Goal: Check status: Check status

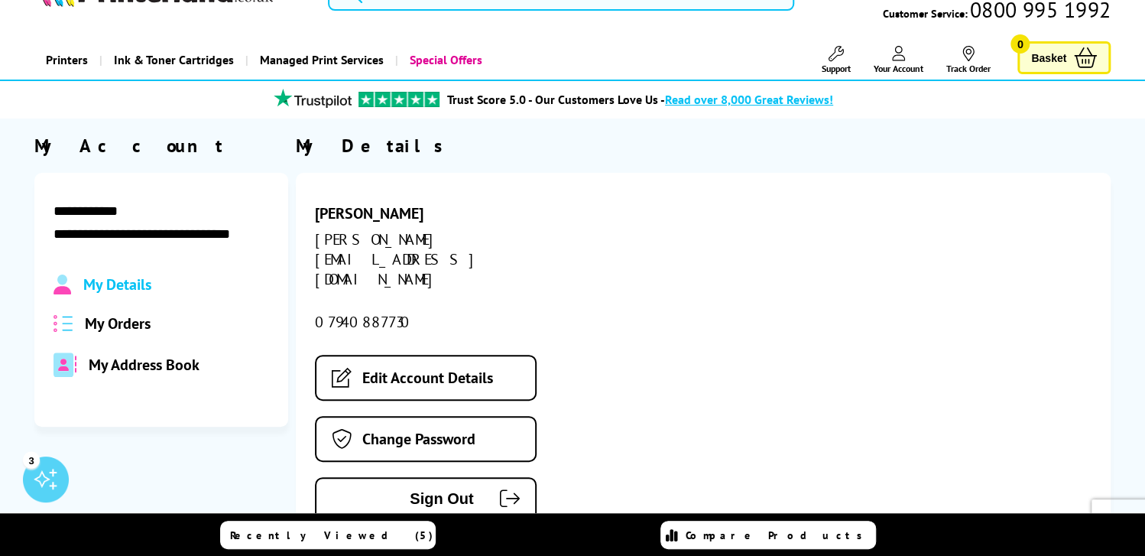
scroll to position [76, 0]
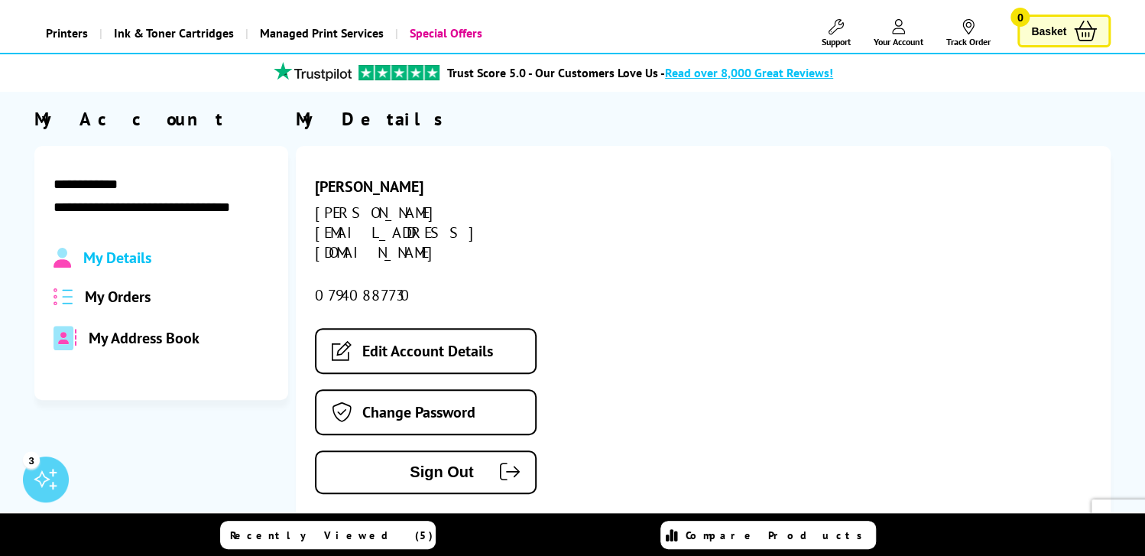
click at [140, 301] on span "My Orders" at bounding box center [118, 297] width 66 height 20
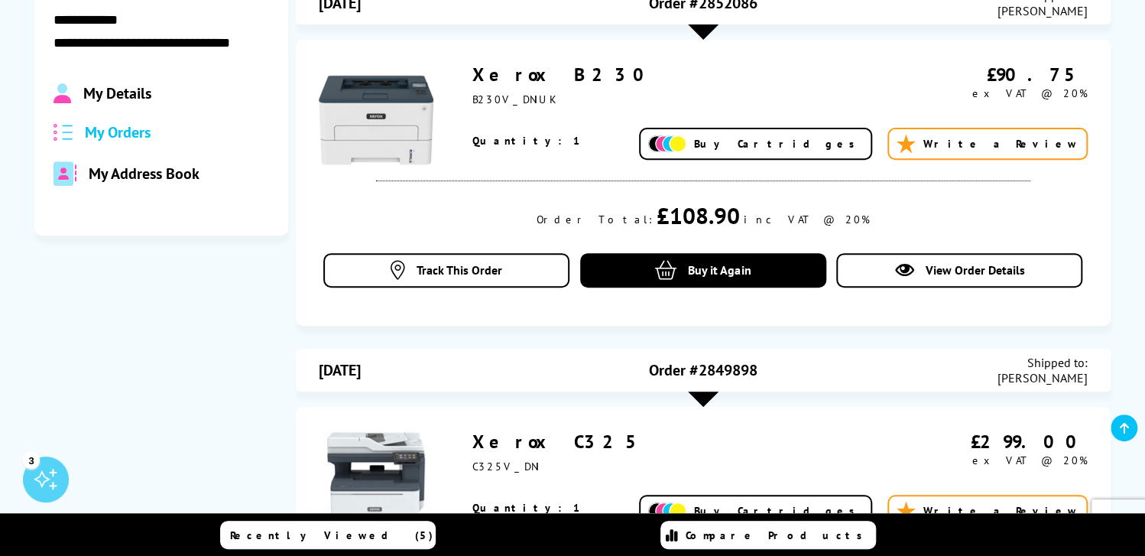
scroll to position [153, 0]
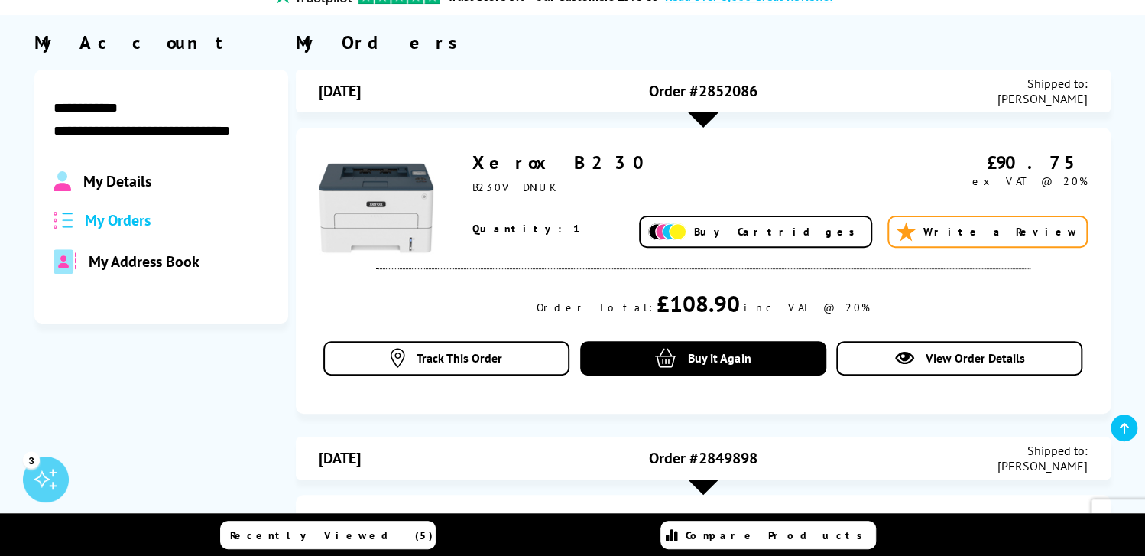
drag, startPoint x: 576, startPoint y: 159, endPoint x: 473, endPoint y: 161, distance: 103.2
click at [473, 161] on div "Xerox B230" at bounding box center [688, 163] width 431 height 24
copy link "Xerox B230"
click at [986, 278] on div "Xerox B230 B230V_DNIUK £90.75 ex VAT @ 20%" at bounding box center [704, 271] width 816 height 286
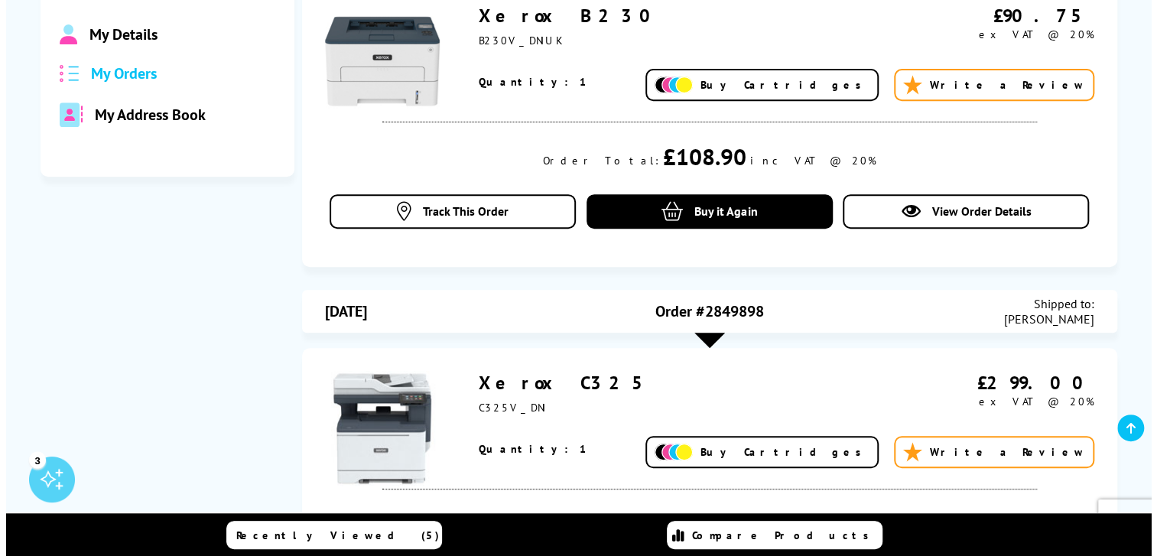
scroll to position [382, 0]
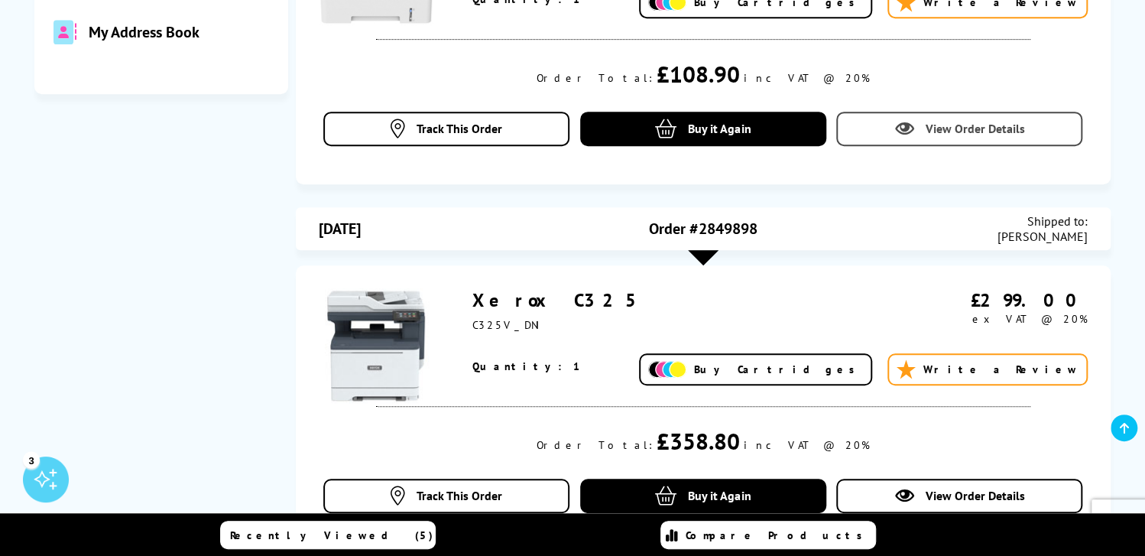
click at [895, 128] on icon at bounding box center [904, 128] width 19 height 19
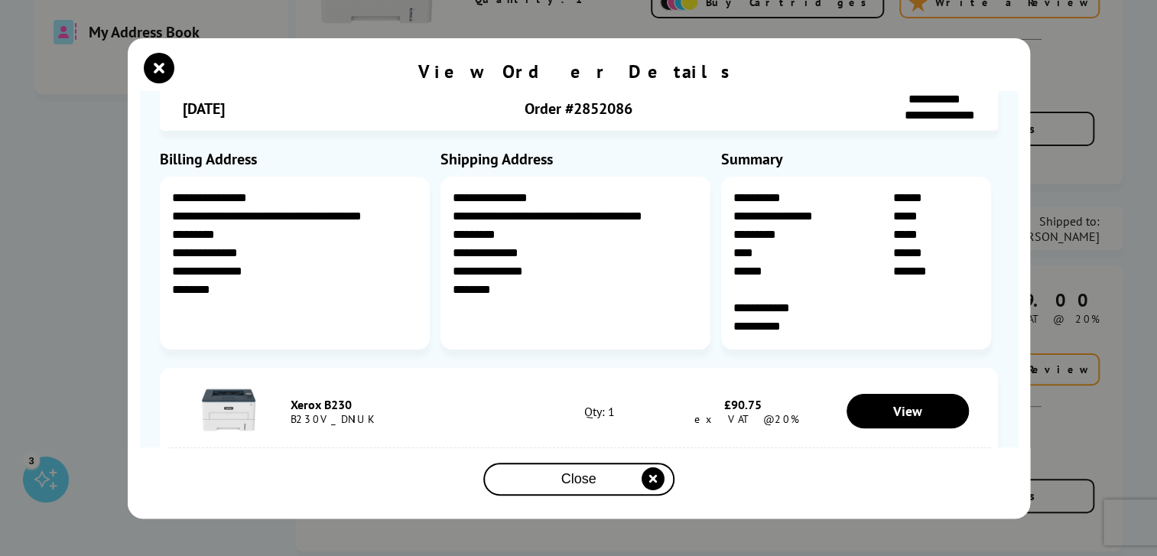
scroll to position [56, 0]
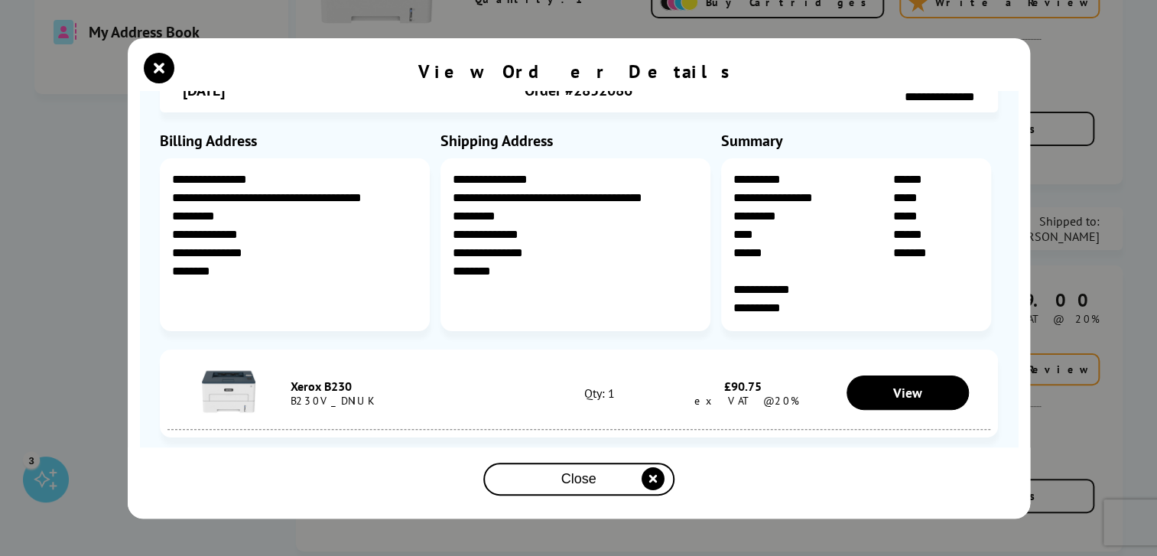
drag, startPoint x: 1090, startPoint y: 67, endPoint x: 1047, endPoint y: 73, distance: 43.3
click at [1090, 67] on div "**********" at bounding box center [578, 278] width 1157 height 556
